Goal: Task Accomplishment & Management: Manage account settings

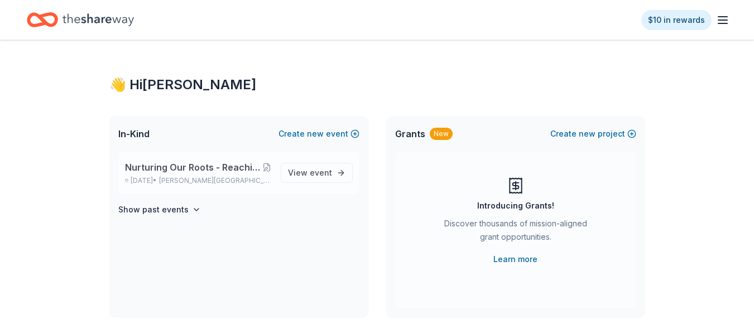
click at [186, 173] on span "Nurturing Our Roots - Reaching for the Sky Dougbe River School Gala 2025" at bounding box center [193, 167] width 137 height 13
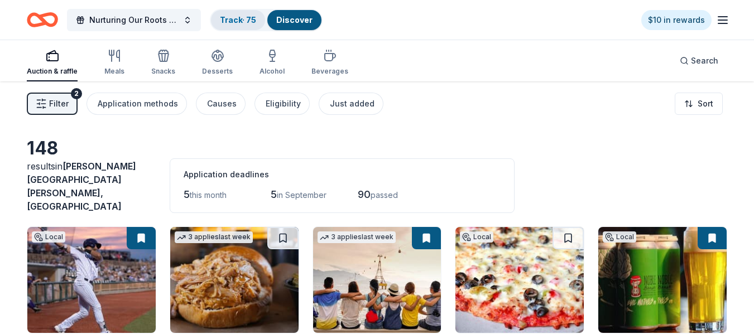
click at [245, 20] on link "Track · 75" at bounding box center [238, 19] width 36 height 9
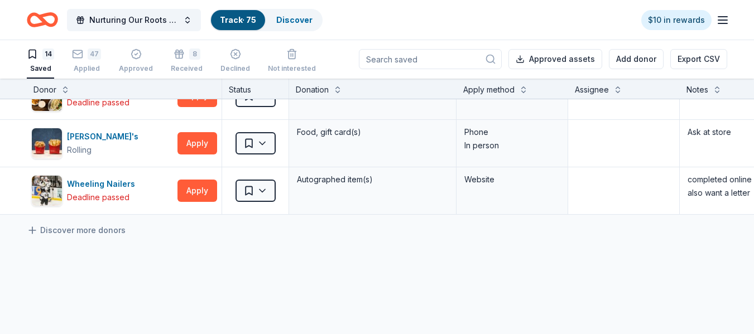
scroll to position [551, 0]
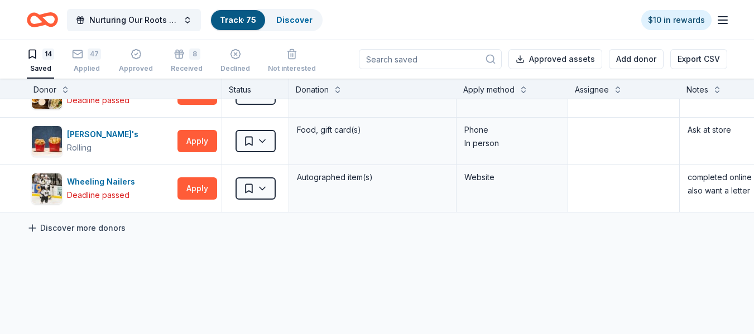
click at [42, 230] on link "Discover more donors" at bounding box center [76, 228] width 99 height 13
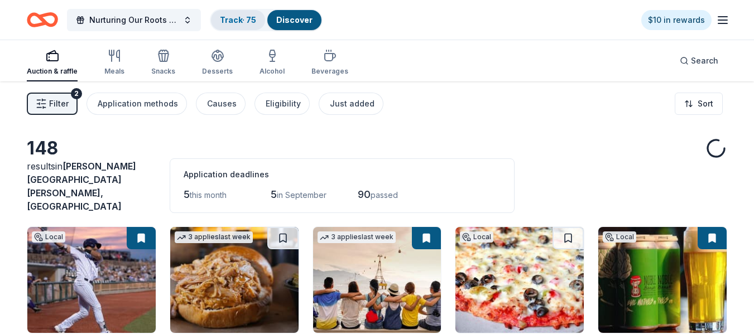
click at [227, 22] on link "Track · 75" at bounding box center [238, 19] width 36 height 9
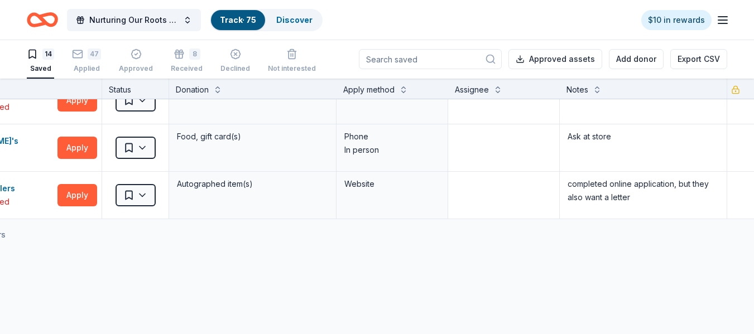
scroll to position [544, 0]
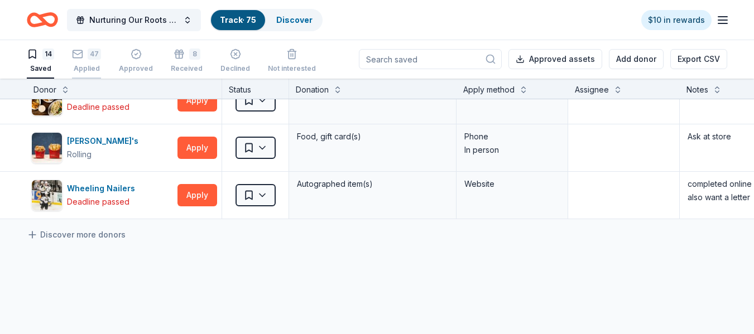
click at [92, 55] on div "47" at bounding box center [94, 54] width 13 height 11
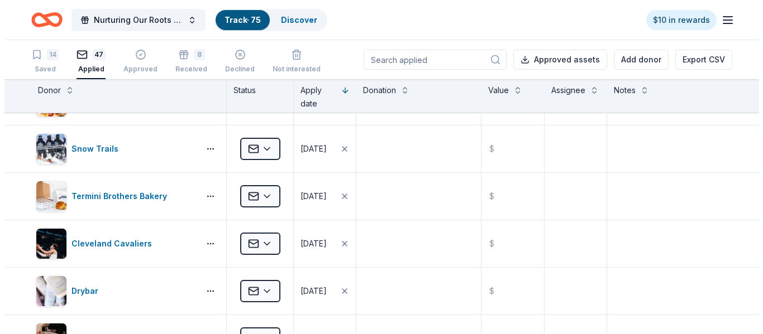
scroll to position [1911, 0]
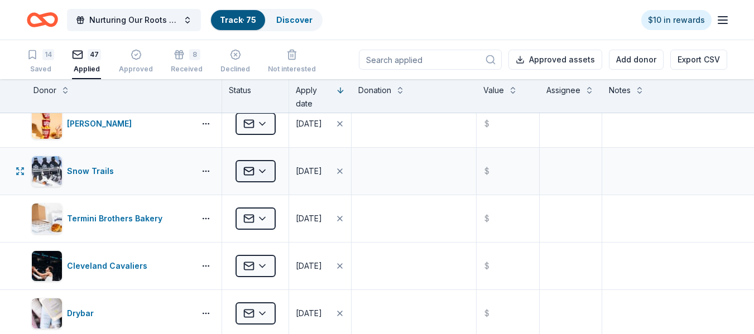
click at [263, 168] on html "Nurturing Our Roots - Reaching for the Sky Dougbe River School Gala 2025 Track …" at bounding box center [377, 167] width 754 height 334
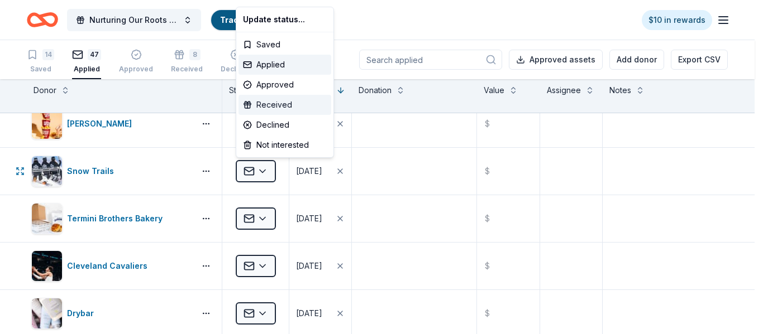
click at [283, 104] on div "Received" at bounding box center [284, 105] width 93 height 20
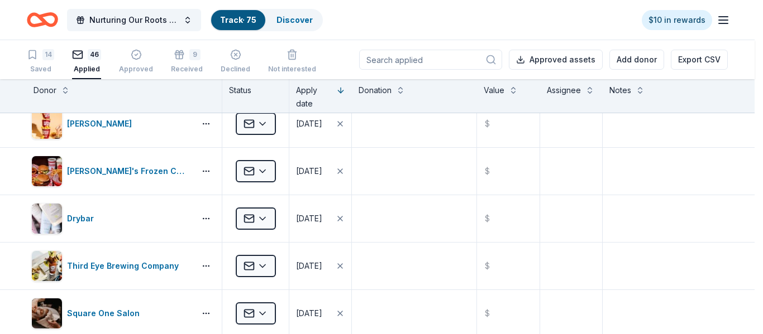
scroll to position [1816, 0]
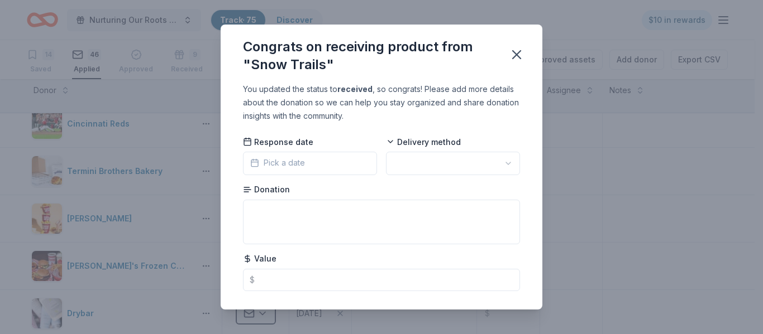
click at [307, 161] on button "Pick a date" at bounding box center [310, 163] width 134 height 23
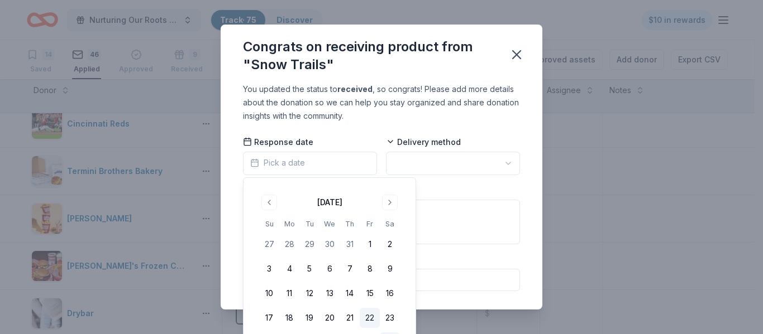
click at [367, 317] on button "22" at bounding box center [370, 318] width 20 height 20
click at [430, 161] on html "Nurturing Our Roots - Reaching for the Sky Dougbe River School Gala 2025 Track …" at bounding box center [381, 167] width 763 height 334
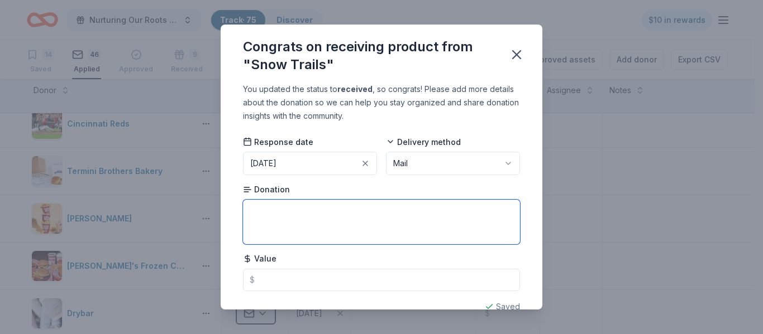
click at [309, 212] on textarea at bounding box center [381, 222] width 277 height 45
type textarea "1"
type textarea "Pass for 2 skiing rentals lessons"
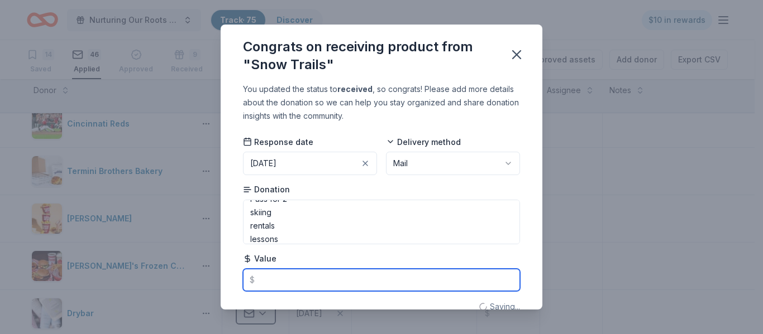
click at [295, 284] on input "text" at bounding box center [381, 280] width 277 height 22
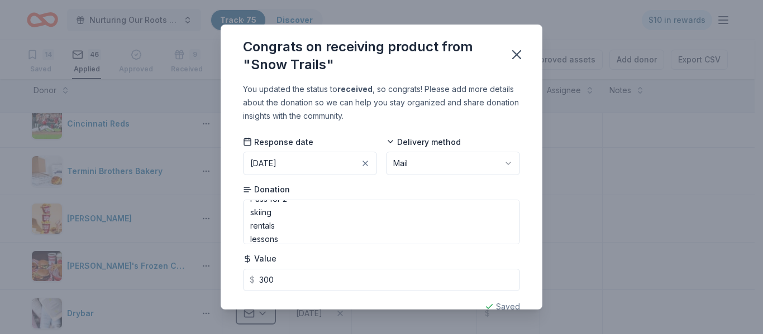
type input "300.00"
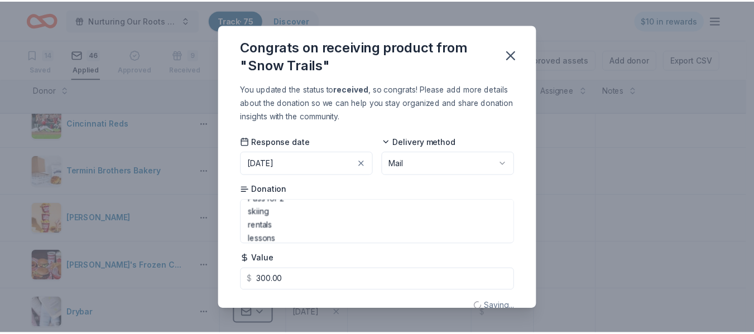
scroll to position [22, 0]
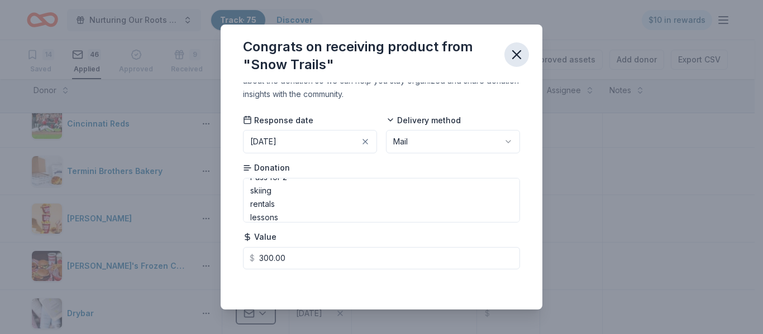
click at [514, 54] on icon "button" at bounding box center [517, 55] width 16 height 16
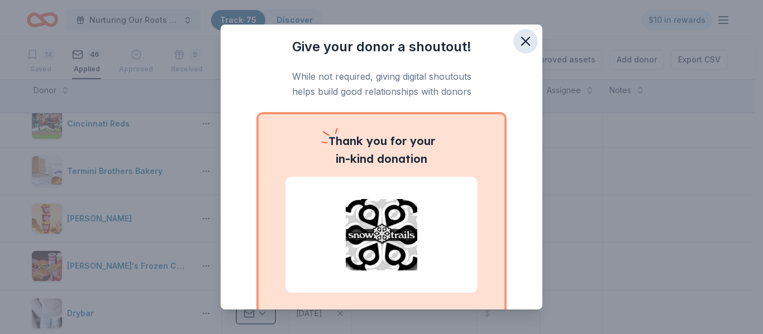
click at [518, 37] on icon "button" at bounding box center [526, 42] width 16 height 16
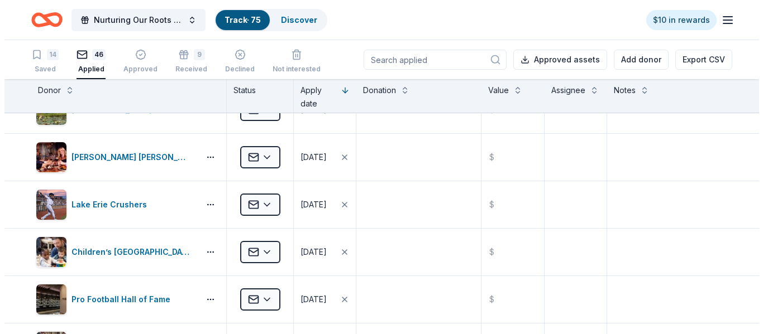
scroll to position [1571, 0]
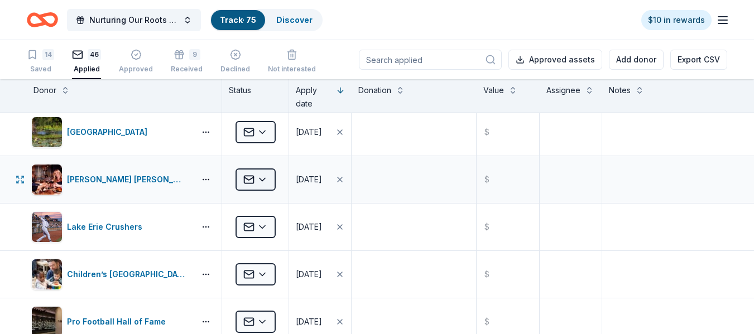
click at [263, 178] on html "Nurturing Our Roots - Reaching for the Sky Dougbe River School Gala 2025 Track …" at bounding box center [377, 167] width 754 height 334
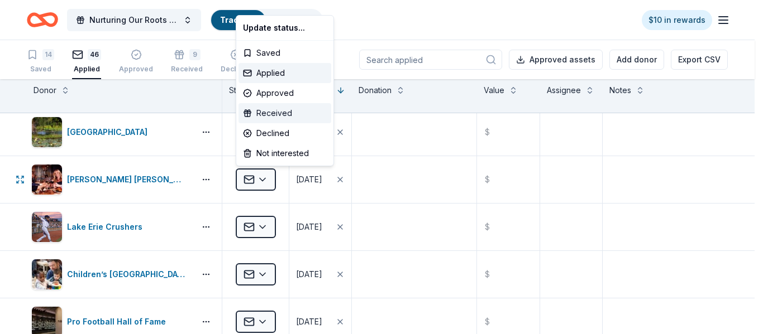
click at [274, 116] on div "Received" at bounding box center [284, 113] width 93 height 20
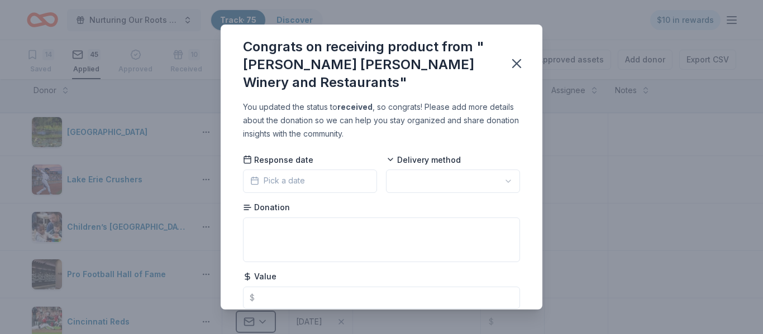
click at [338, 180] on button "Pick a date" at bounding box center [310, 181] width 134 height 23
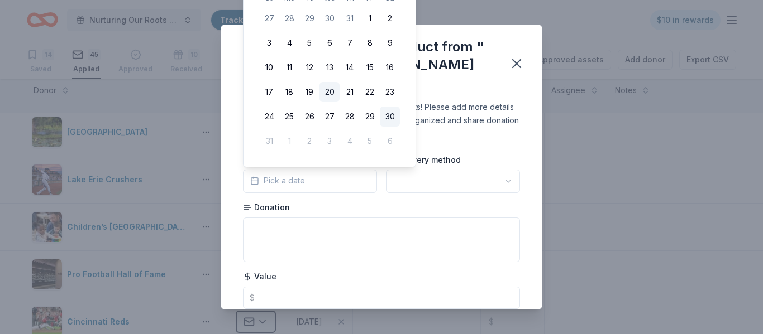
click at [335, 92] on button "20" at bounding box center [329, 92] width 20 height 20
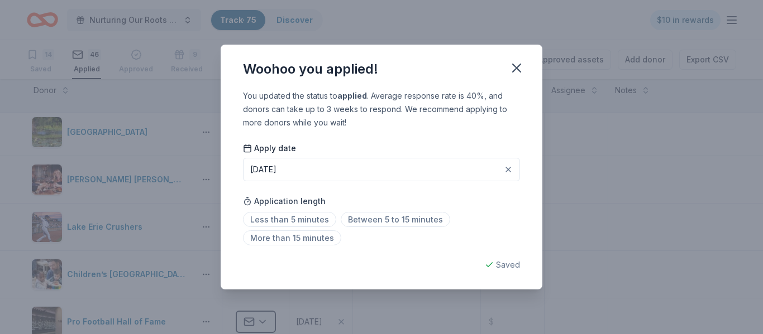
click at [419, 183] on div "Apply date [DATE] Application length Less than 5 minutes Between 5 to 15 minute…" at bounding box center [381, 196] width 277 height 107
click at [507, 60] on button "button" at bounding box center [516, 68] width 25 height 25
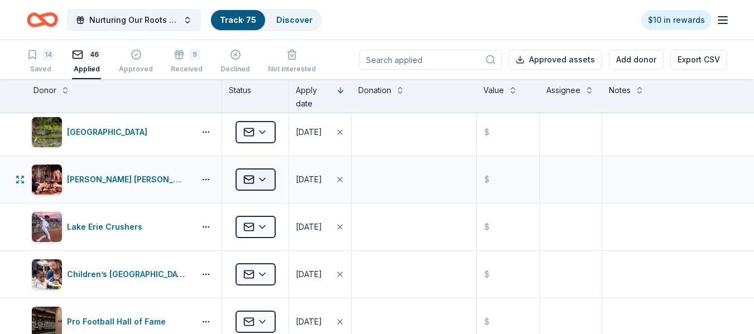
click at [262, 175] on html "Nurturing Our Roots - Reaching for the Sky Dougbe River School Gala 2025 Track …" at bounding box center [377, 167] width 754 height 334
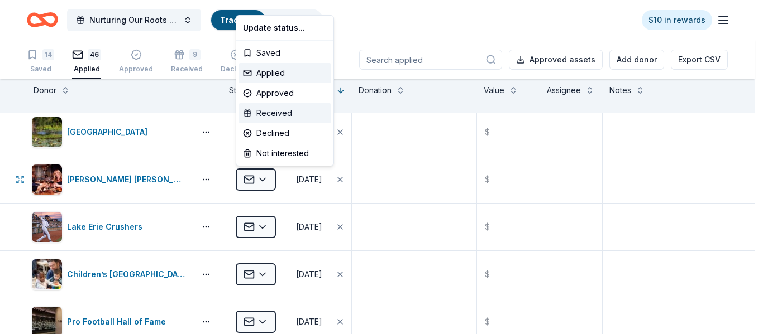
click at [274, 107] on div "Received" at bounding box center [284, 113] width 93 height 20
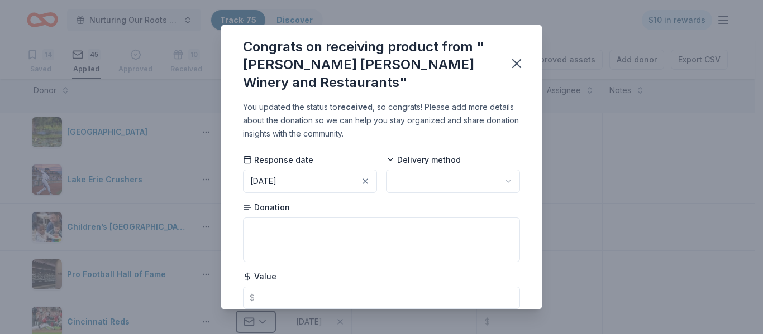
click at [406, 184] on html "Nurturing Our Roots - Reaching for the Sky Dougbe River School Gala 2025 Track …" at bounding box center [381, 167] width 763 height 334
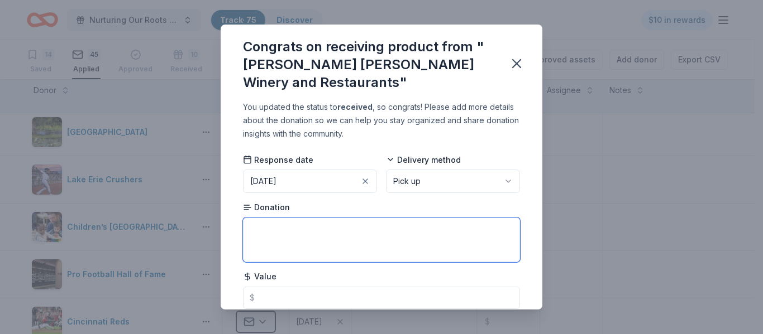
click at [304, 230] on textarea at bounding box center [381, 240] width 277 height 45
type textarea "Lux wine tasting"
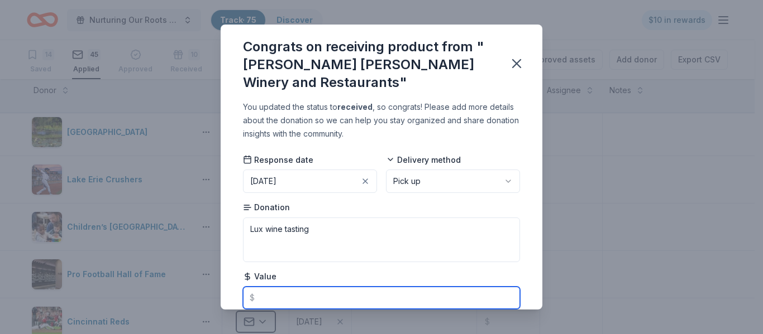
click at [285, 300] on input "text" at bounding box center [381, 298] width 277 height 22
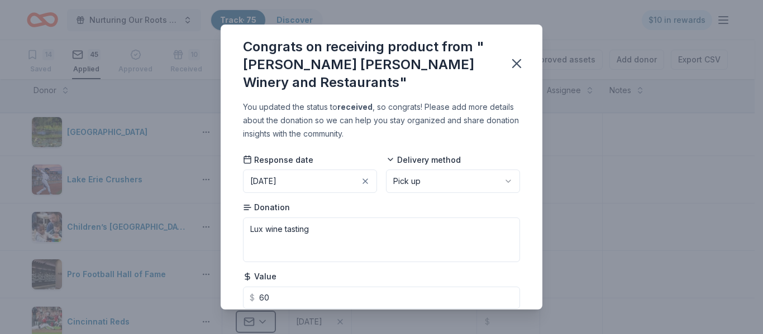
type input "60.00"
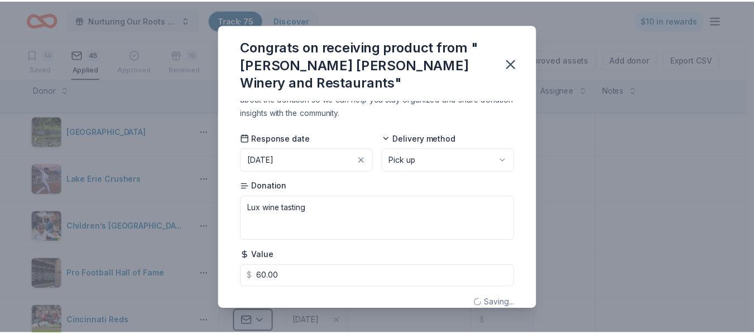
scroll to position [40, 0]
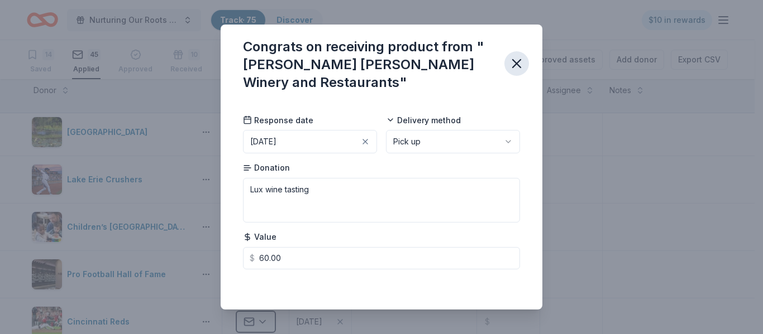
click at [518, 64] on icon "button" at bounding box center [517, 64] width 8 height 8
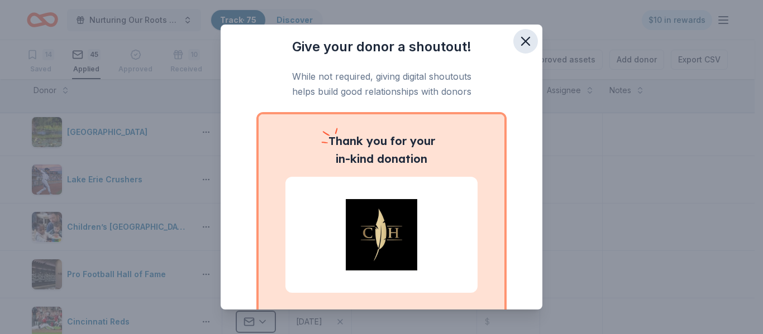
click at [522, 45] on icon "button" at bounding box center [526, 41] width 8 height 8
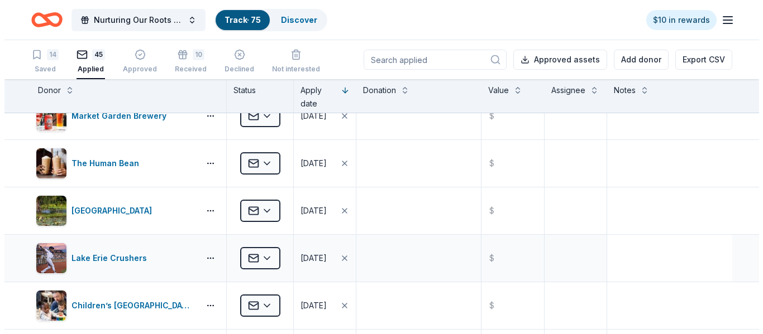
scroll to position [1486, 0]
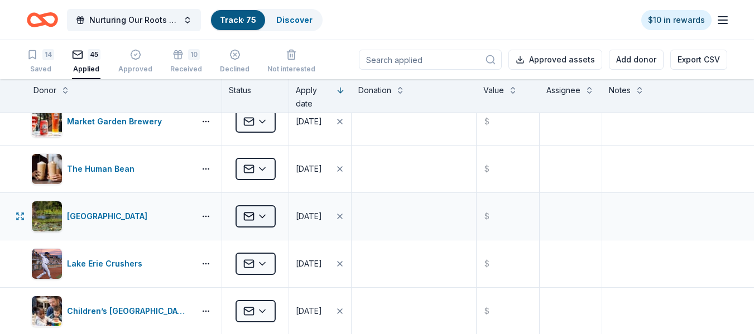
click at [263, 213] on html "Nurturing Our Roots - Reaching for the Sky Dougbe River School Gala 2025 Track …" at bounding box center [377, 167] width 754 height 334
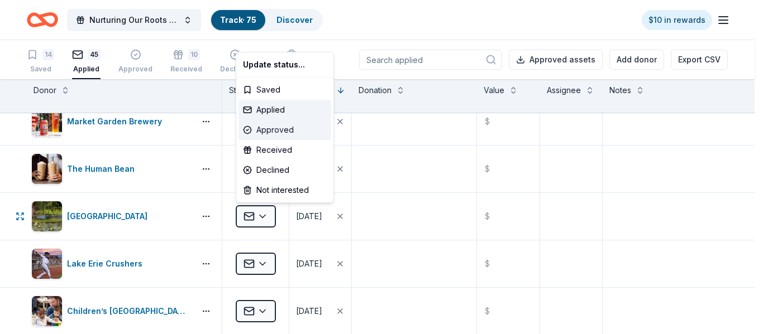
click at [285, 130] on div "Approved" at bounding box center [284, 130] width 93 height 20
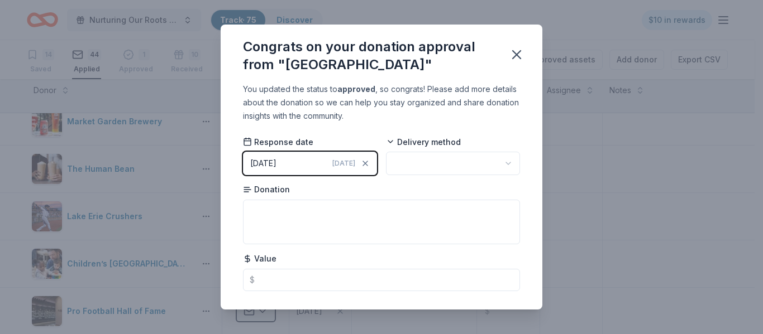
click at [417, 160] on html "Nurturing Our Roots - Reaching for the Sky Dougbe River School Gala 2025 Track …" at bounding box center [381, 167] width 763 height 334
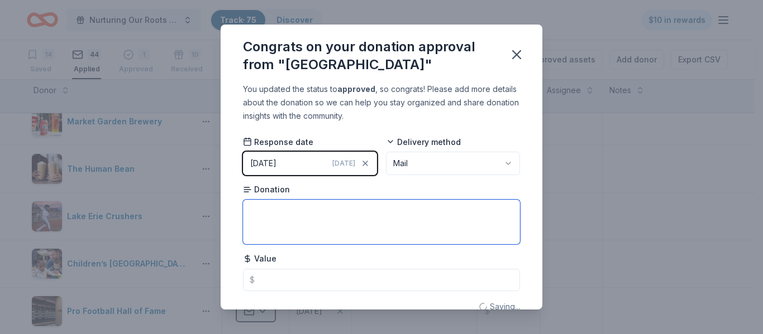
click at [309, 211] on textarea at bounding box center [381, 222] width 277 height 45
type textarea "4 day passes"
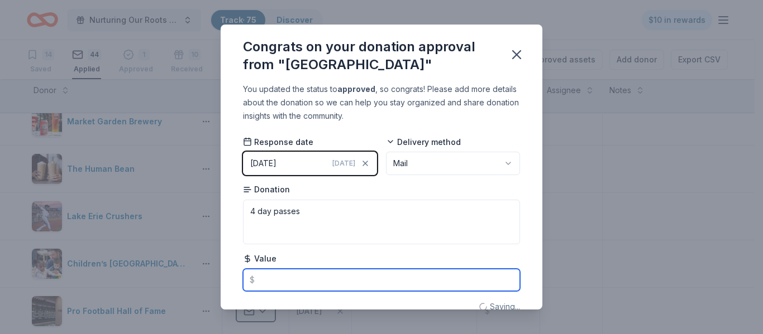
click at [281, 280] on input "text" at bounding box center [381, 280] width 277 height 22
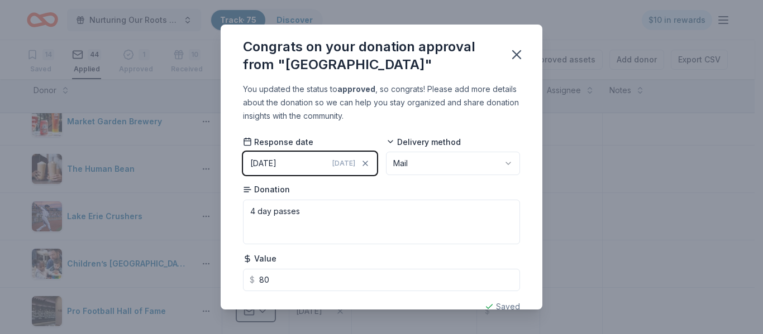
type input "80.00"
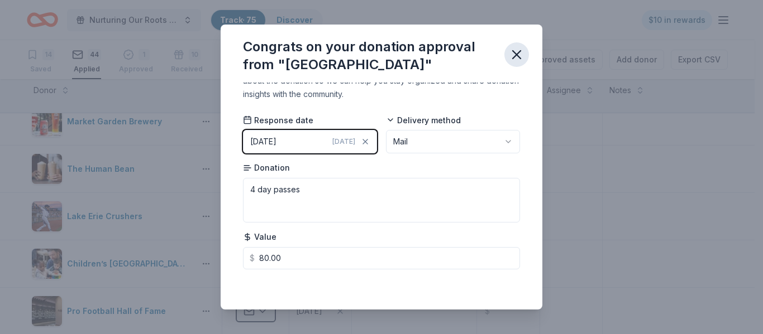
click at [516, 55] on icon "button" at bounding box center [517, 55] width 8 height 8
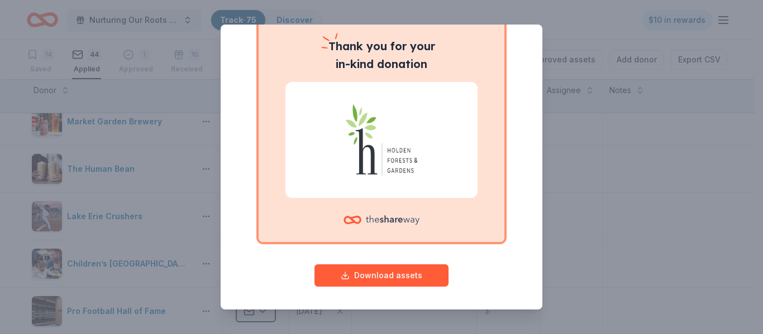
scroll to position [97, 0]
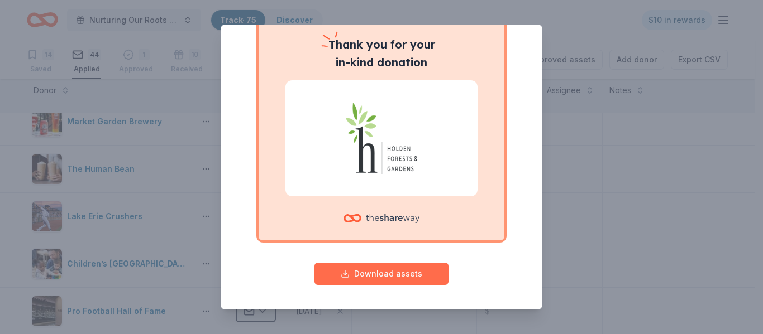
click at [395, 269] on button "Download assets" at bounding box center [381, 274] width 134 height 22
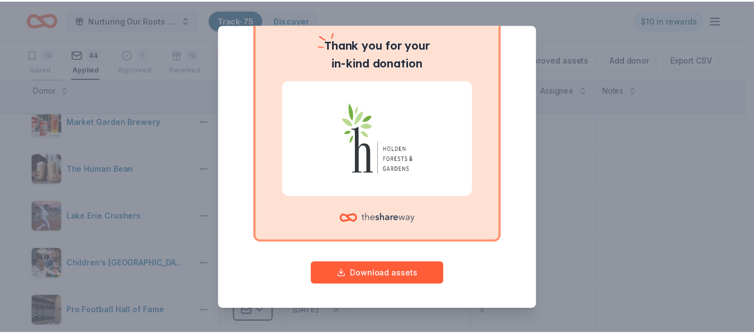
scroll to position [0, 0]
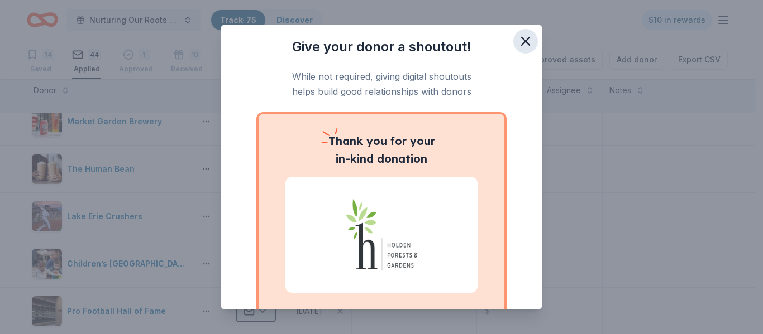
click at [522, 40] on icon "button" at bounding box center [526, 41] width 8 height 8
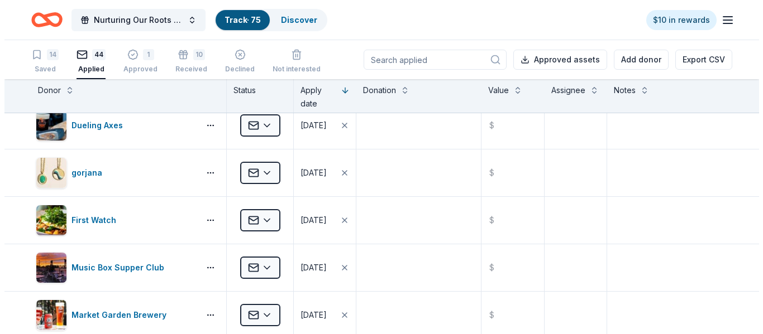
scroll to position [1285, 0]
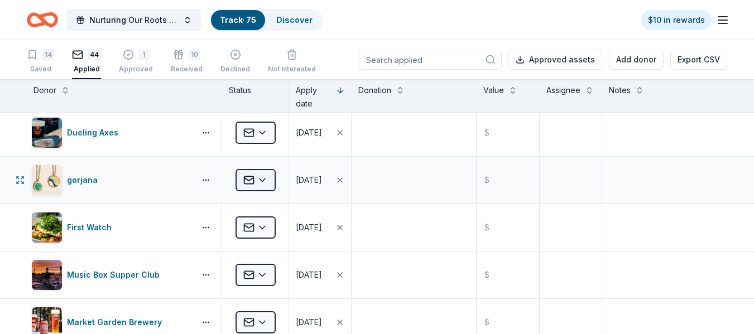
click at [264, 179] on html "Nurturing Our Roots - Reaching for the Sky Dougbe River School Gala 2025 Track …" at bounding box center [377, 167] width 754 height 334
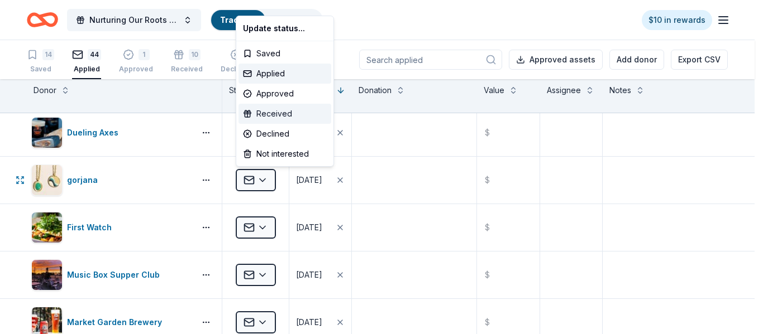
click at [272, 111] on div "Received" at bounding box center [284, 114] width 93 height 20
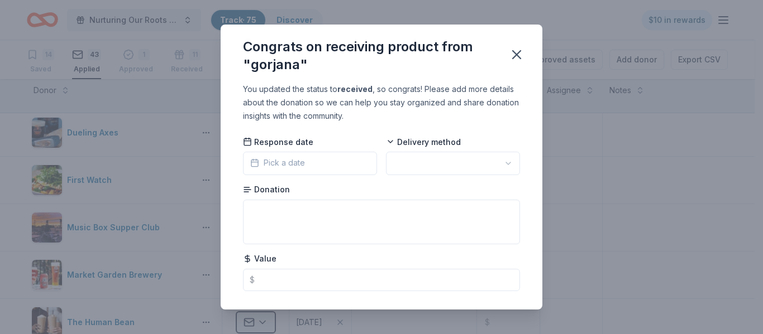
click at [308, 170] on button "Pick a date" at bounding box center [310, 163] width 134 height 23
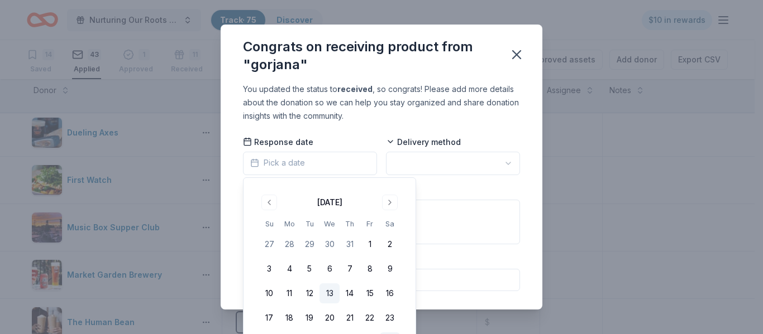
click at [332, 286] on button "13" at bounding box center [329, 294] width 20 height 20
click at [410, 164] on html "Nurturing Our Roots - Reaching for the Sky Dougbe River School Gala 2025 Track …" at bounding box center [381, 167] width 763 height 334
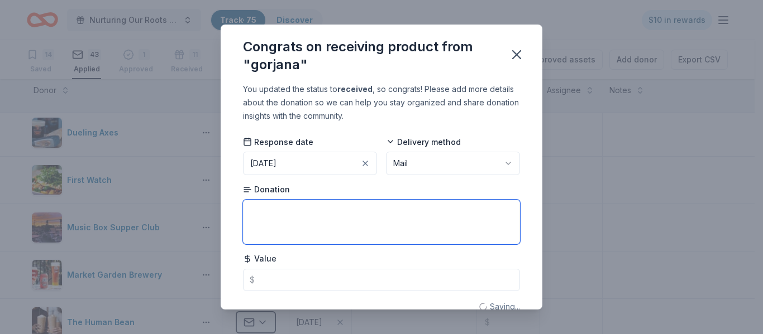
click at [266, 221] on textarea at bounding box center [381, 222] width 277 height 45
type textarea "$150 gift certificate"
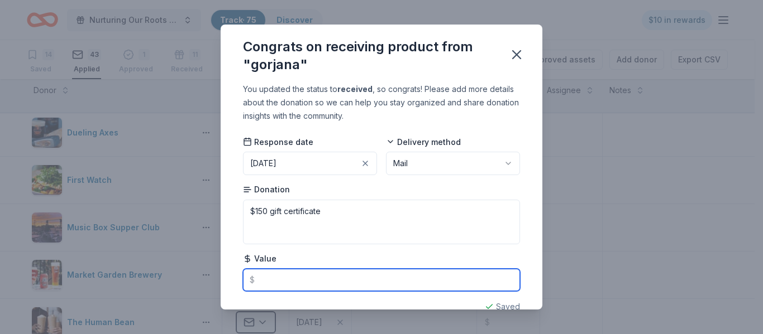
click at [288, 278] on input "text" at bounding box center [381, 280] width 277 height 22
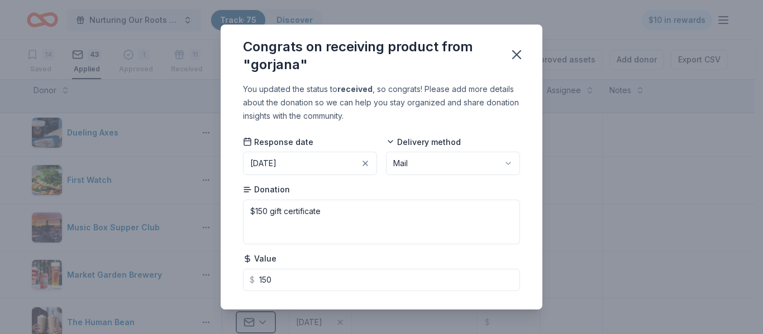
type input "150.00"
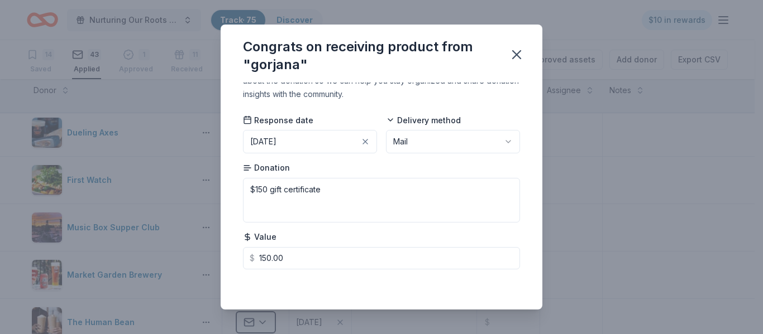
click at [373, 279] on div "Saved" at bounding box center [381, 285] width 277 height 13
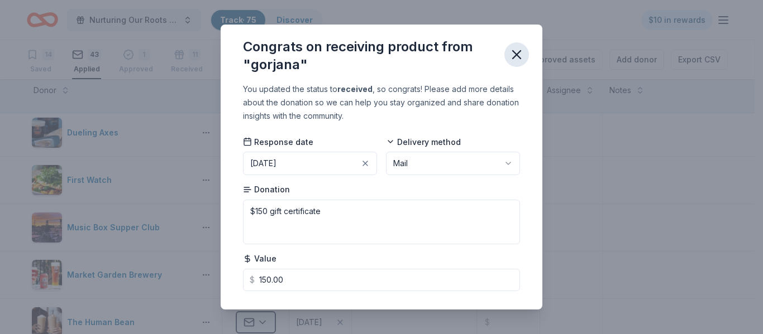
click at [518, 56] on icon "button" at bounding box center [517, 55] width 8 height 8
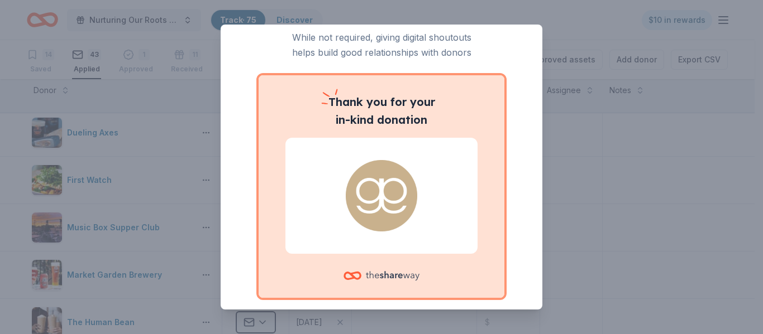
scroll to position [97, 0]
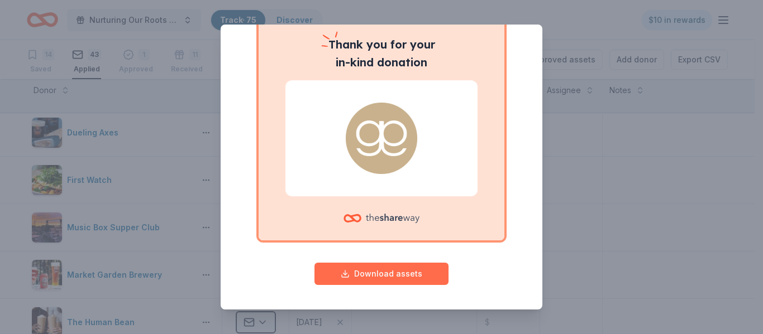
click at [393, 274] on button "Download assets" at bounding box center [381, 274] width 134 height 22
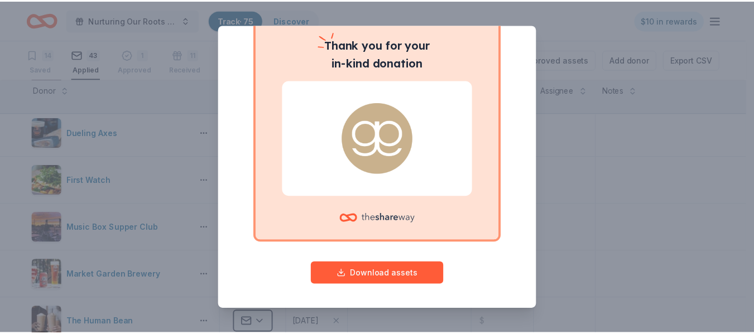
scroll to position [0, 0]
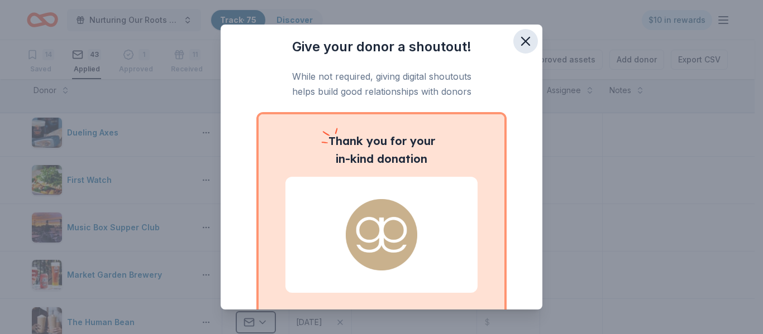
click at [522, 40] on icon "button" at bounding box center [526, 41] width 8 height 8
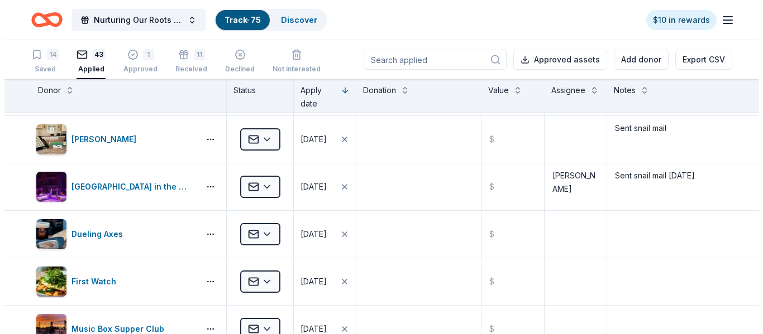
scroll to position [1174, 0]
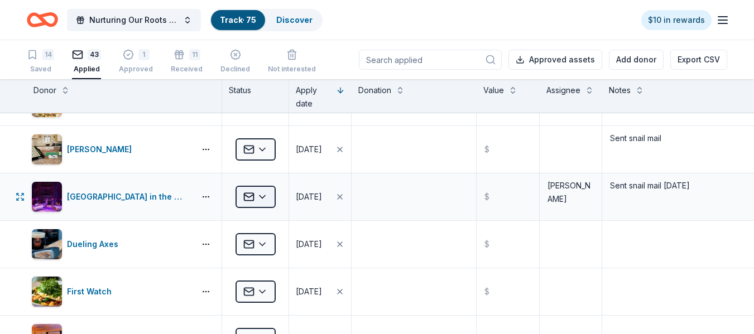
click at [259, 195] on html "Nurturing Our Roots - Reaching for the Sky Dougbe River School Gala 2025 Track …" at bounding box center [377, 167] width 754 height 334
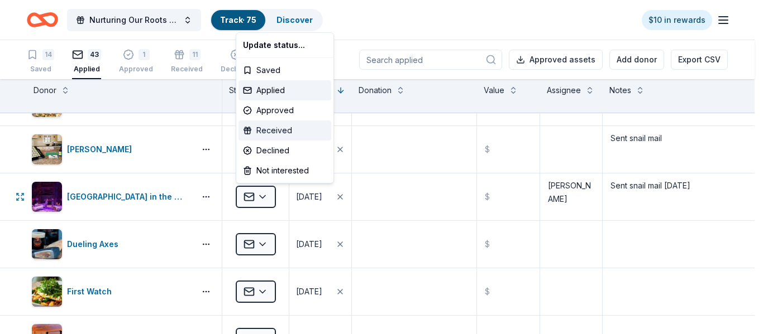
click at [283, 130] on div "Received" at bounding box center [284, 131] width 93 height 20
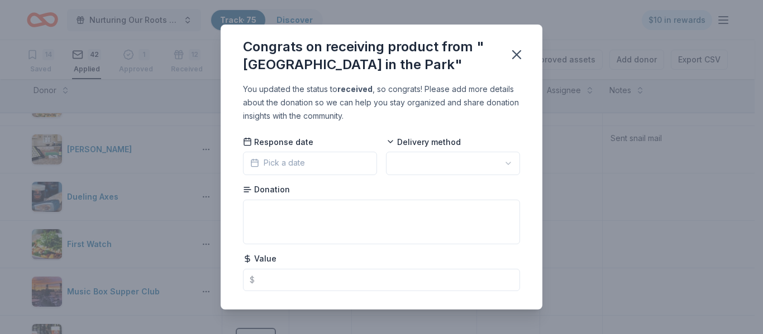
click at [280, 165] on span "Pick a date" at bounding box center [277, 162] width 55 height 13
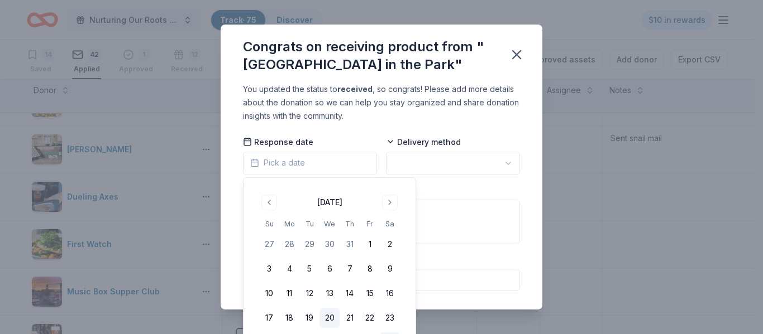
click at [330, 320] on button "20" at bounding box center [329, 318] width 20 height 20
click at [419, 161] on html "Nurturing Our Roots - Reaching for the Sky Dougbe River School Gala 2025 Track …" at bounding box center [381, 167] width 763 height 334
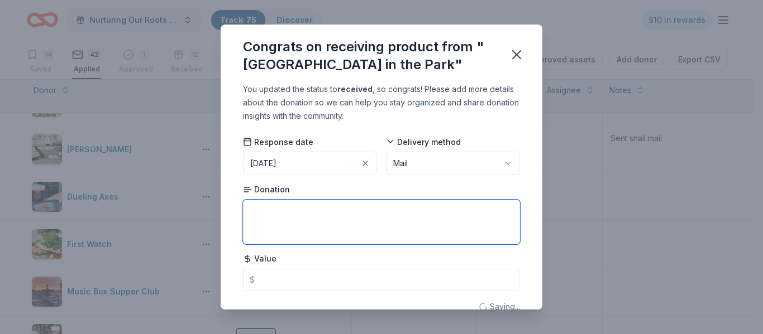
click at [302, 214] on textarea at bounding box center [381, 222] width 277 height 45
type textarea "2 tickets to performance of Little Women"
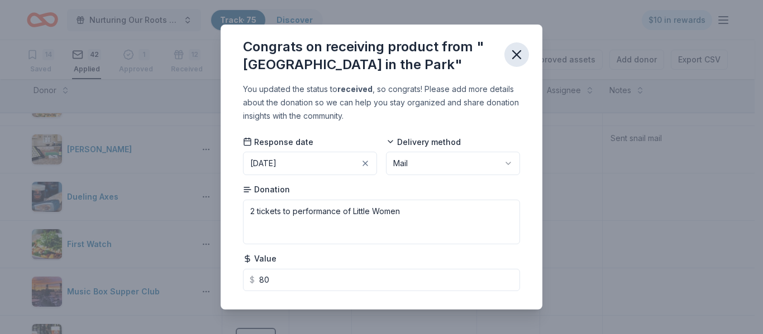
type input "80.00"
click at [515, 55] on icon "button" at bounding box center [517, 55] width 8 height 8
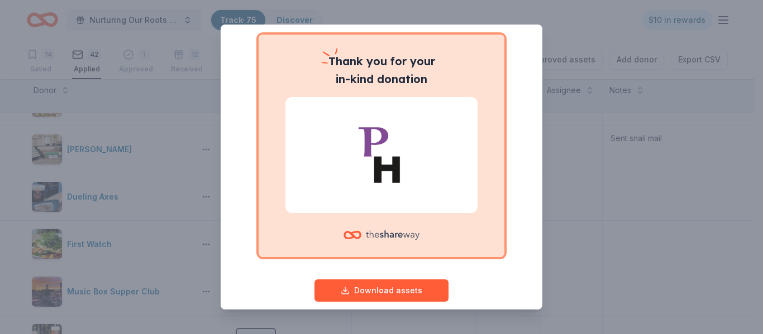
scroll to position [97, 0]
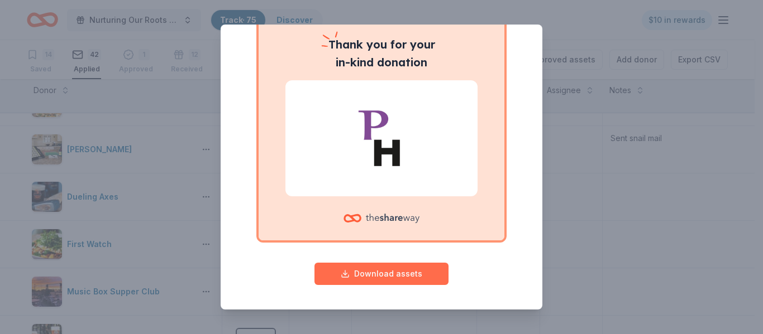
click at [418, 275] on button "Download assets" at bounding box center [381, 274] width 134 height 22
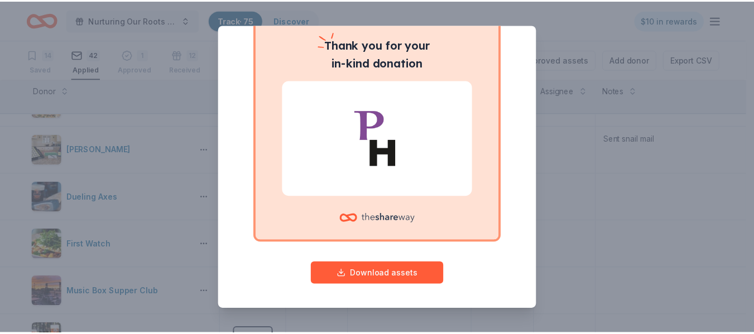
scroll to position [0, 0]
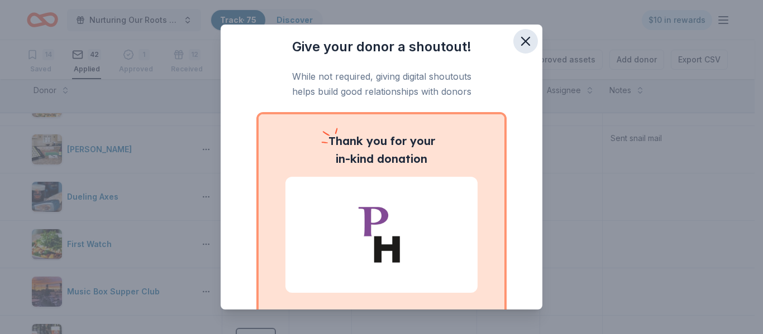
click at [519, 41] on icon "button" at bounding box center [526, 42] width 16 height 16
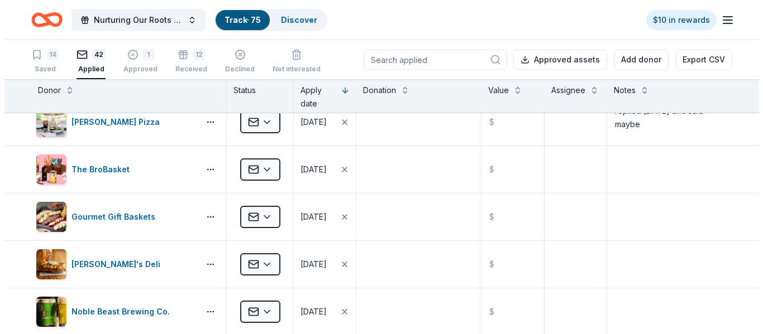
scroll to position [467, 0]
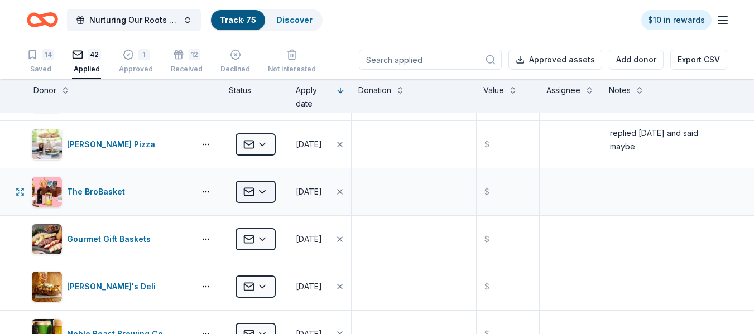
click at [261, 192] on html "Nurturing Our Roots - Reaching for the Sky Dougbe River School Gala 2025 Track …" at bounding box center [377, 167] width 754 height 334
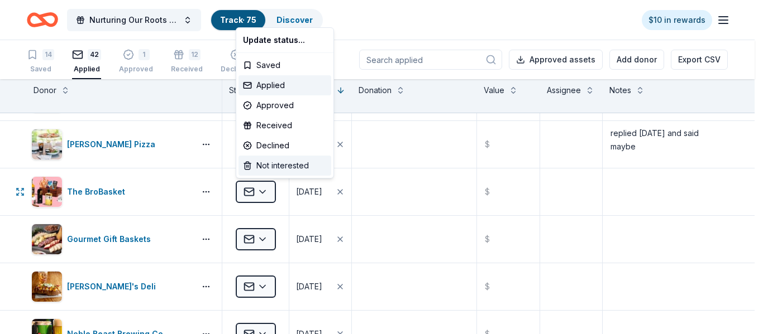
click at [281, 165] on div "Not interested" at bounding box center [284, 166] width 93 height 20
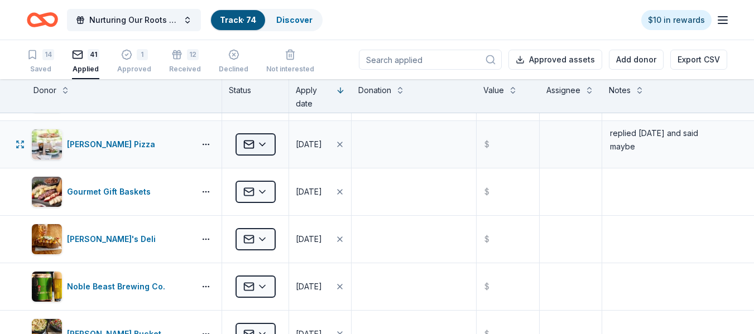
click at [264, 144] on html "Nurturing Our Roots - Reaching for the Sky Dougbe River School Gala 2025 Track …" at bounding box center [377, 167] width 754 height 334
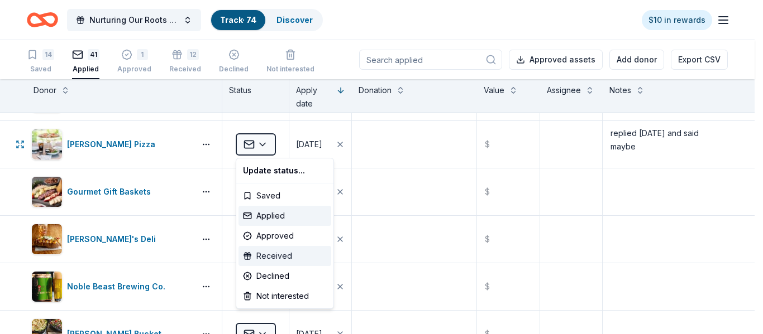
click at [278, 255] on div "Received" at bounding box center [284, 256] width 93 height 20
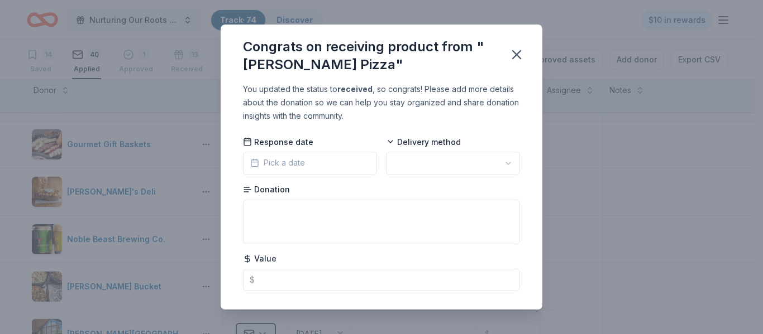
click at [307, 164] on button "Pick a date" at bounding box center [310, 163] width 134 height 23
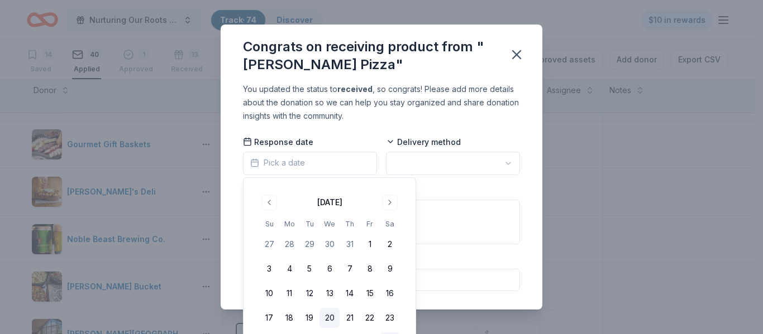
click at [328, 320] on button "20" at bounding box center [329, 318] width 20 height 20
click at [426, 163] on html "Nurturing Our Roots - Reaching for the Sky Dougbe River School Gala 2025 Track …" at bounding box center [381, 167] width 763 height 334
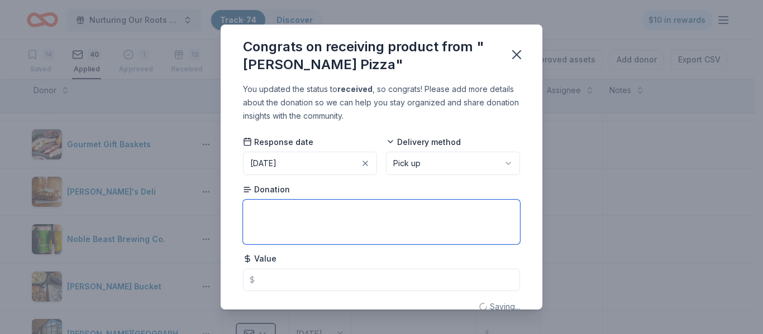
click at [318, 215] on textarea at bounding box center [381, 222] width 277 height 45
type textarea "$25 gift card"
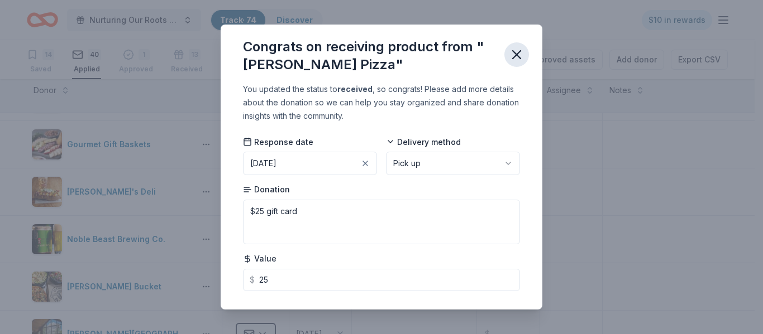
type input "25.00"
click at [515, 50] on icon "button" at bounding box center [517, 55] width 16 height 16
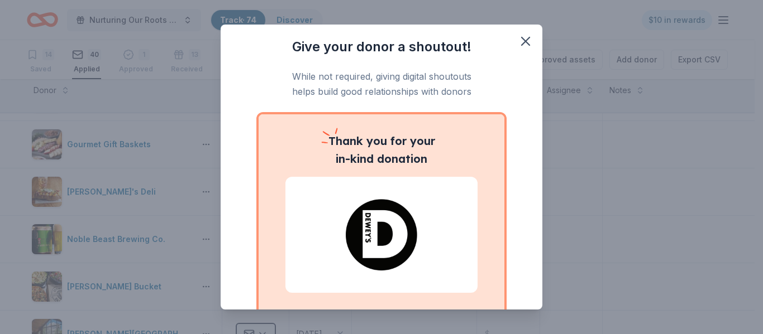
scroll to position [97, 0]
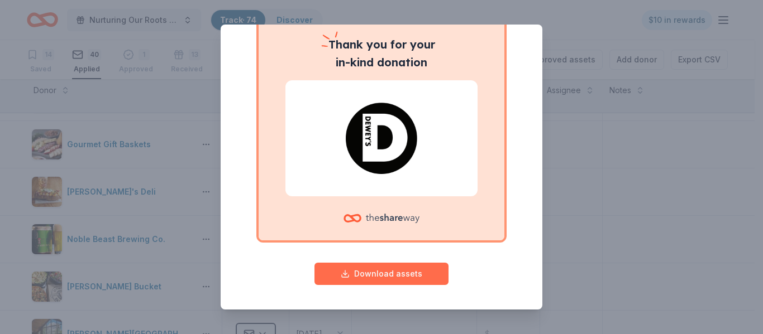
click at [376, 276] on button "Download assets" at bounding box center [381, 274] width 134 height 22
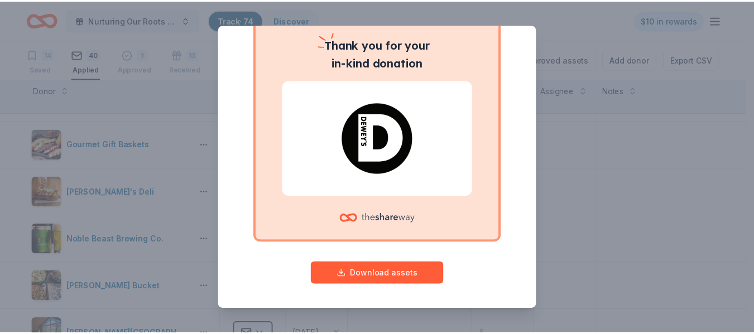
scroll to position [0, 0]
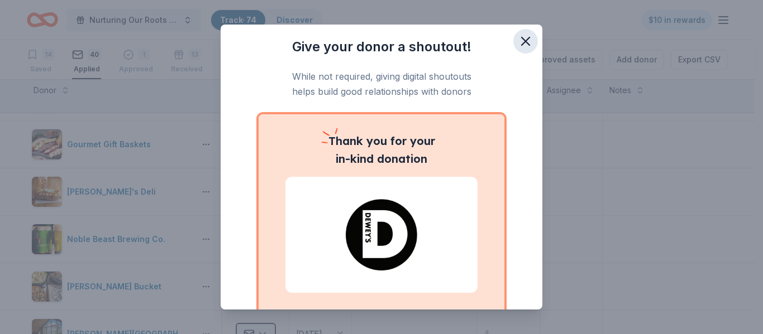
click at [518, 40] on icon "button" at bounding box center [526, 42] width 16 height 16
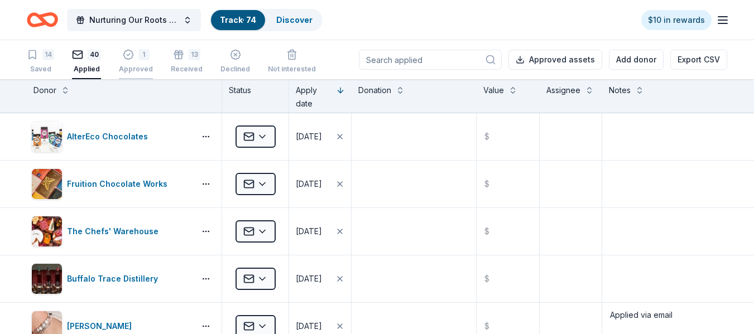
click at [144, 54] on div "1" at bounding box center [143, 48] width 11 height 11
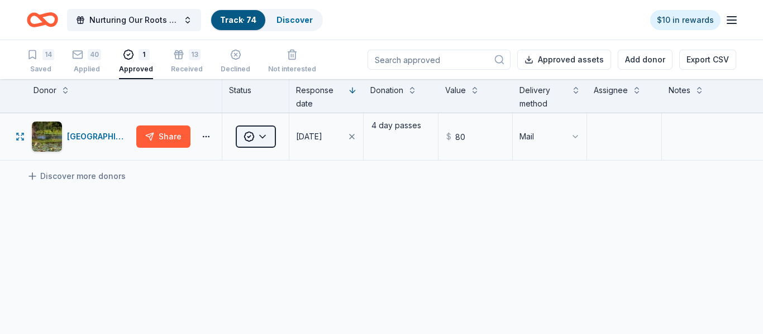
click at [264, 137] on html "Nurturing Our Roots - Reaching for the Sky Dougbe River School Gala 2025 Track …" at bounding box center [381, 167] width 763 height 334
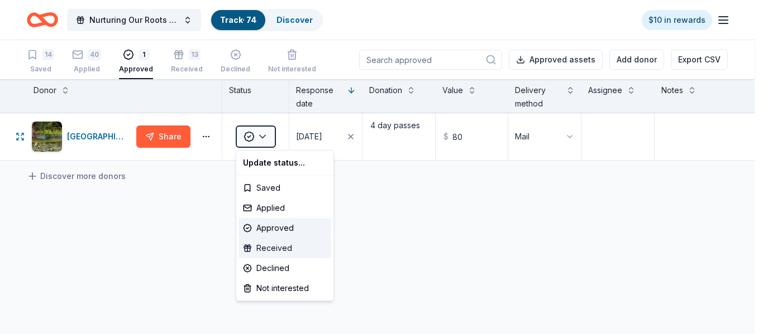
click at [266, 247] on div "Received" at bounding box center [284, 248] width 93 height 20
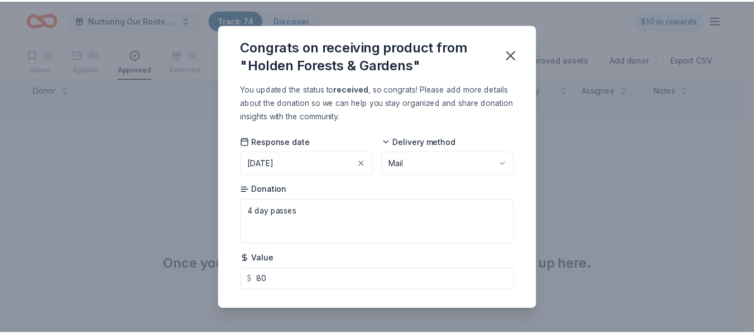
scroll to position [22, 0]
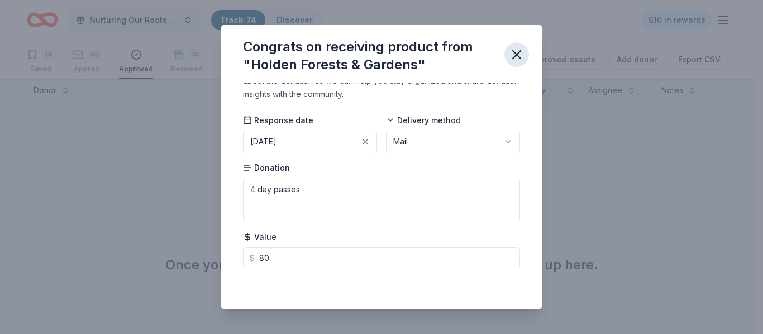
click at [518, 51] on icon "button" at bounding box center [517, 55] width 16 height 16
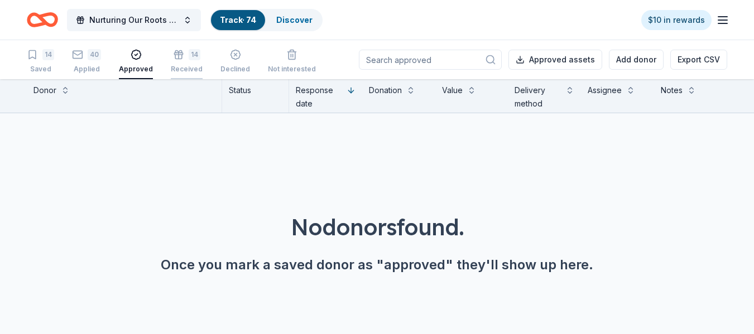
click at [193, 51] on div "14" at bounding box center [195, 48] width 12 height 11
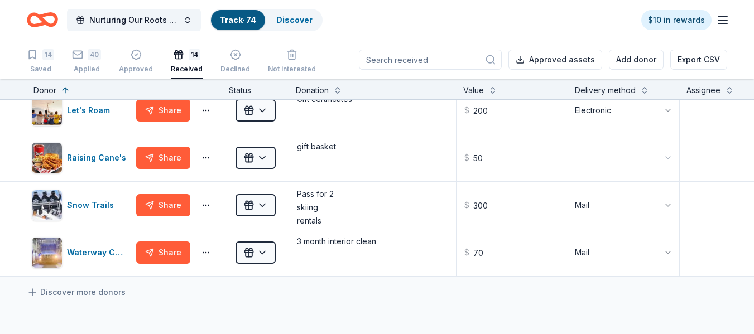
scroll to position [490, 0]
